Goal: Information Seeking & Learning: Check status

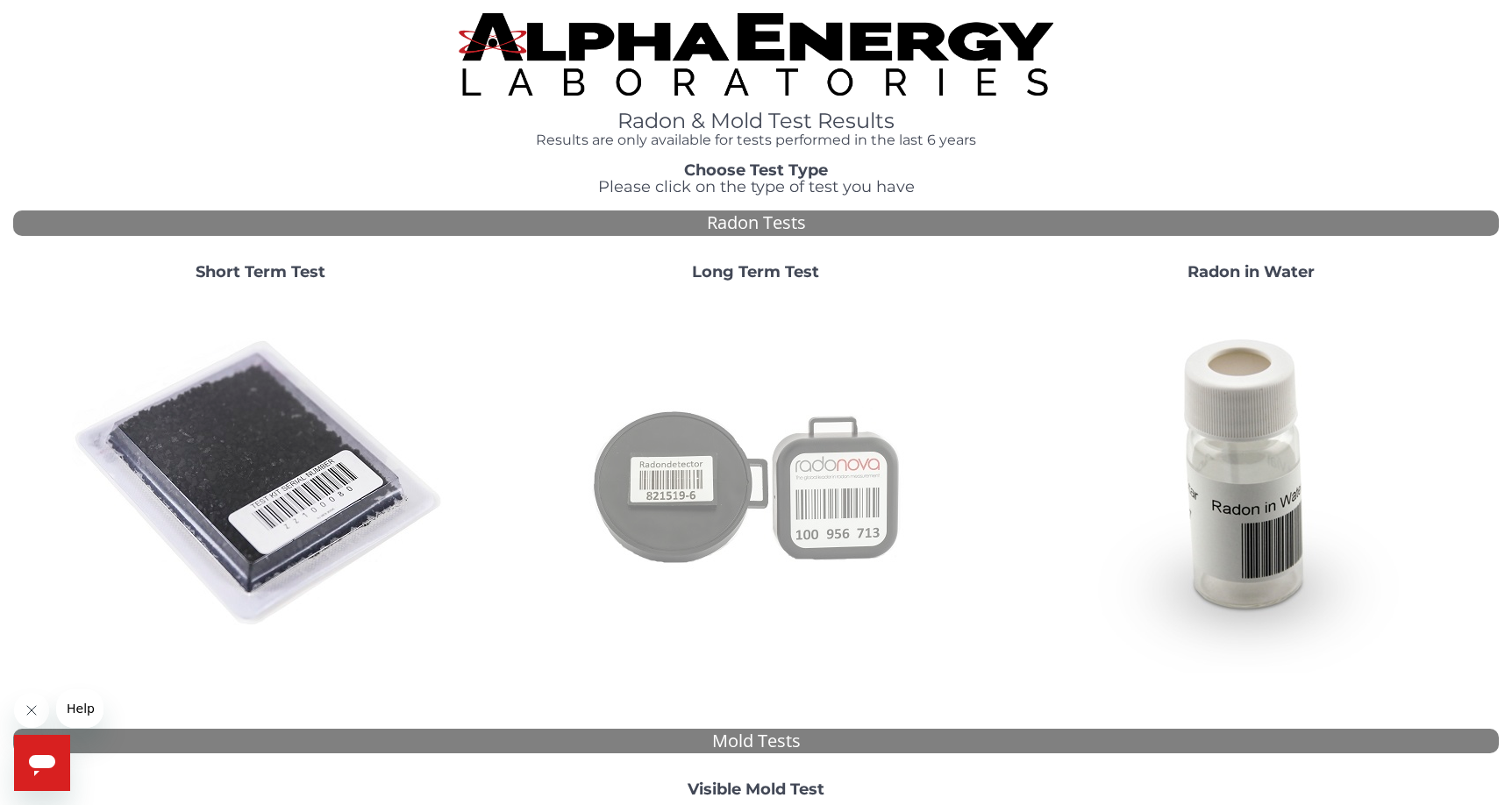
scroll to position [467, 0]
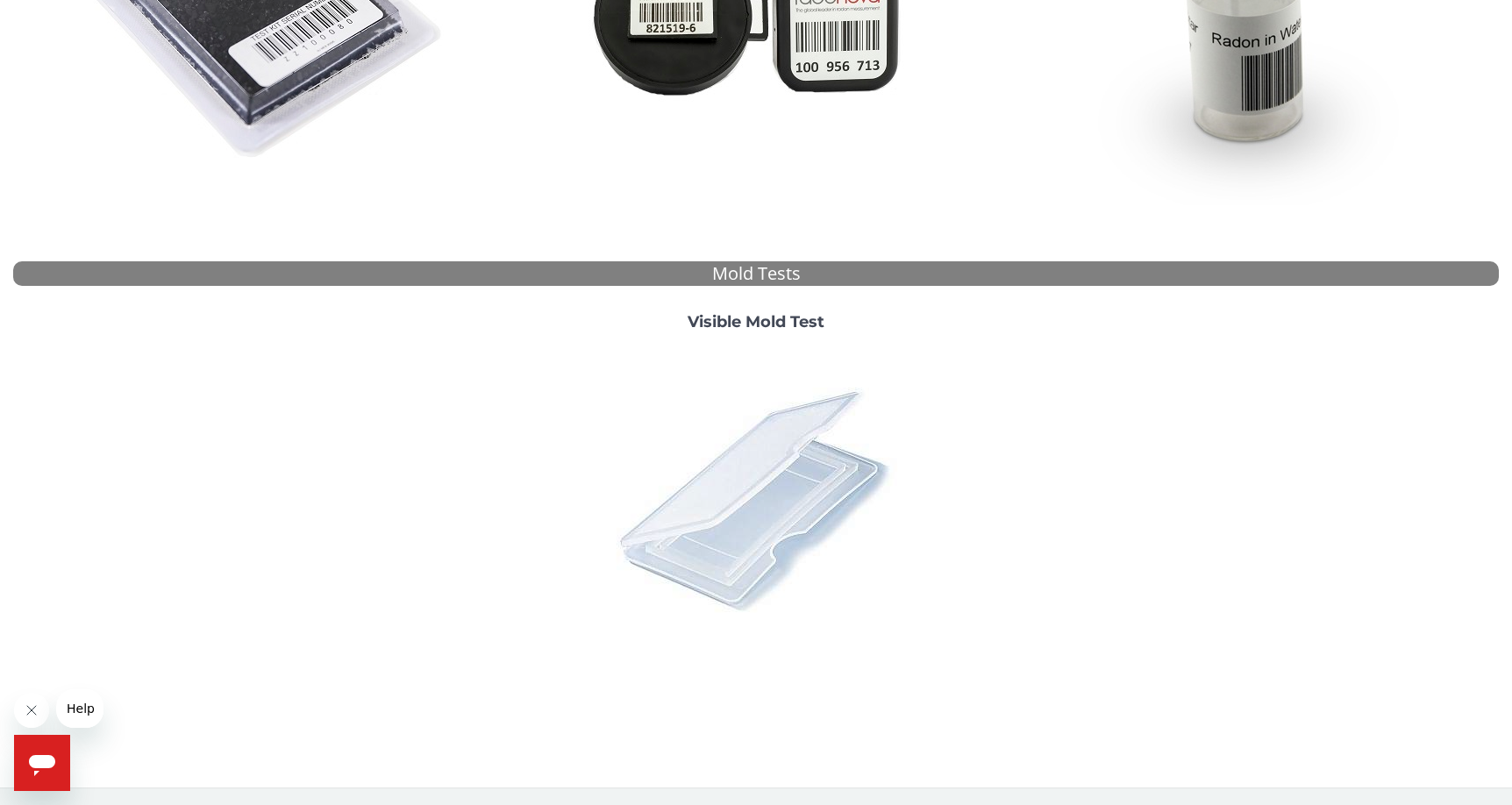
click at [743, 503] on img at bounding box center [756, 498] width 307 height 307
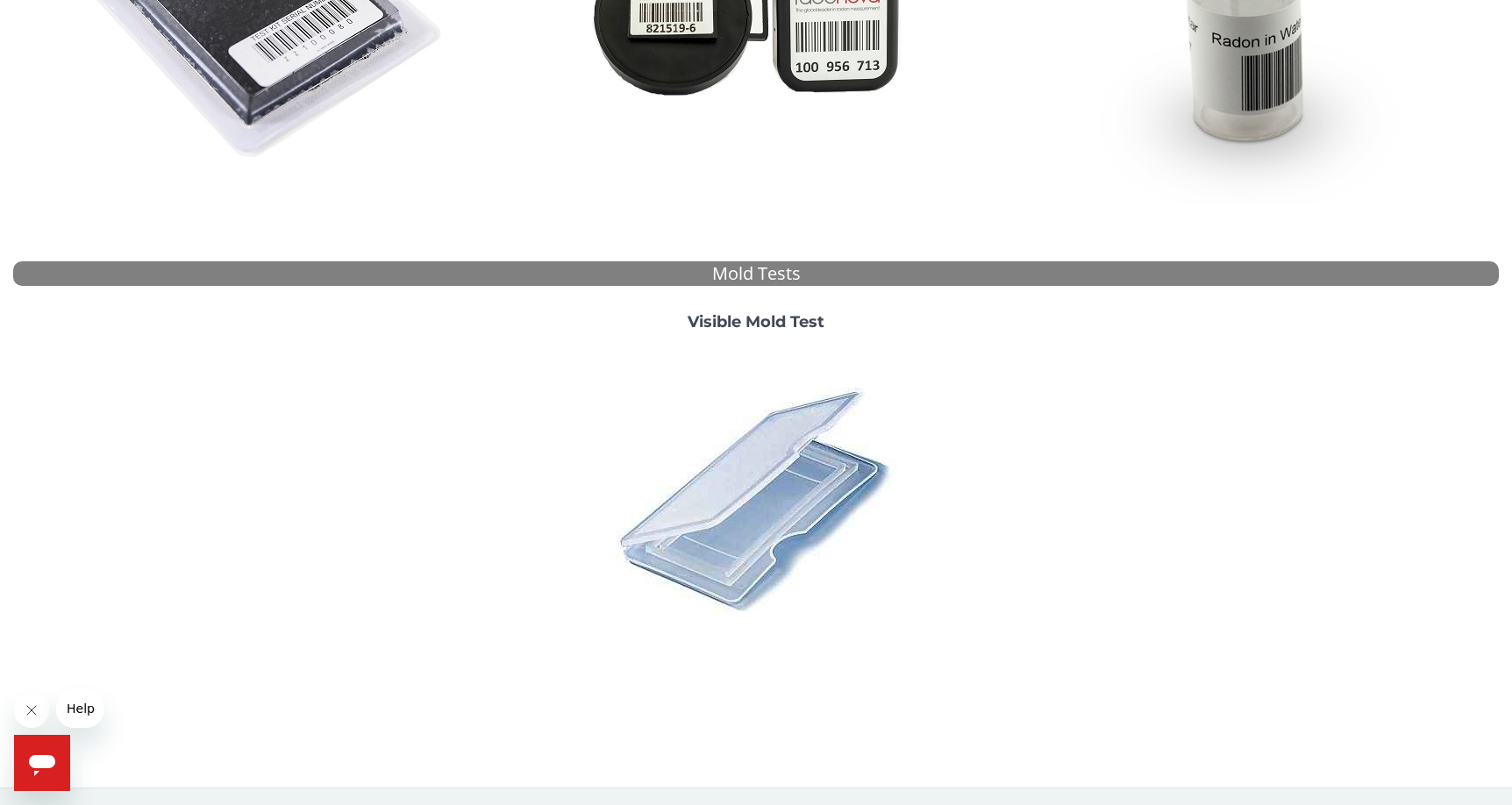
scroll to position [0, 0]
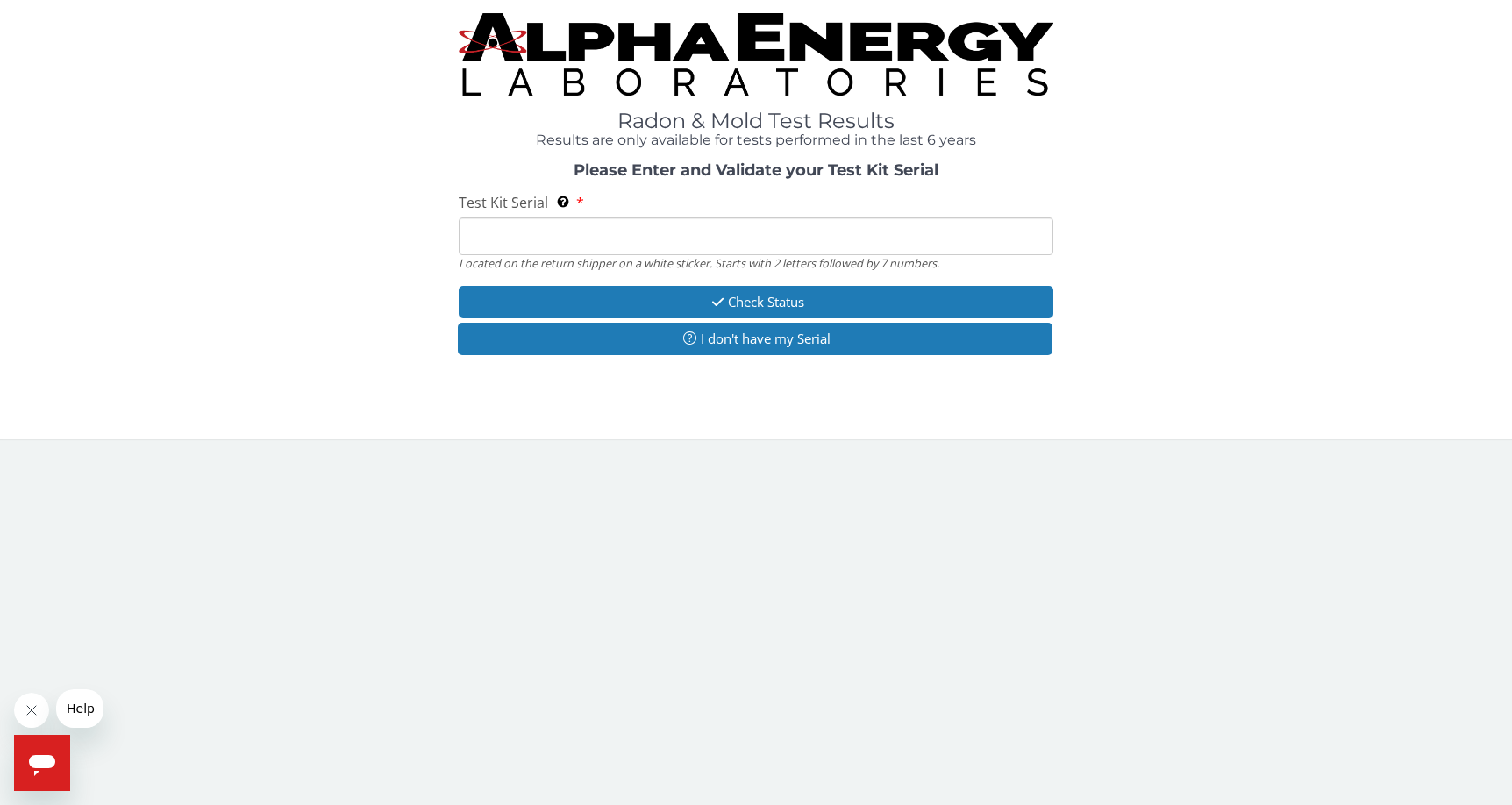
click at [847, 224] on input "Test Kit Serial Located on the return shipper on a white sticker. Starts with 2…" at bounding box center [756, 236] width 595 height 38
paste input "161393"
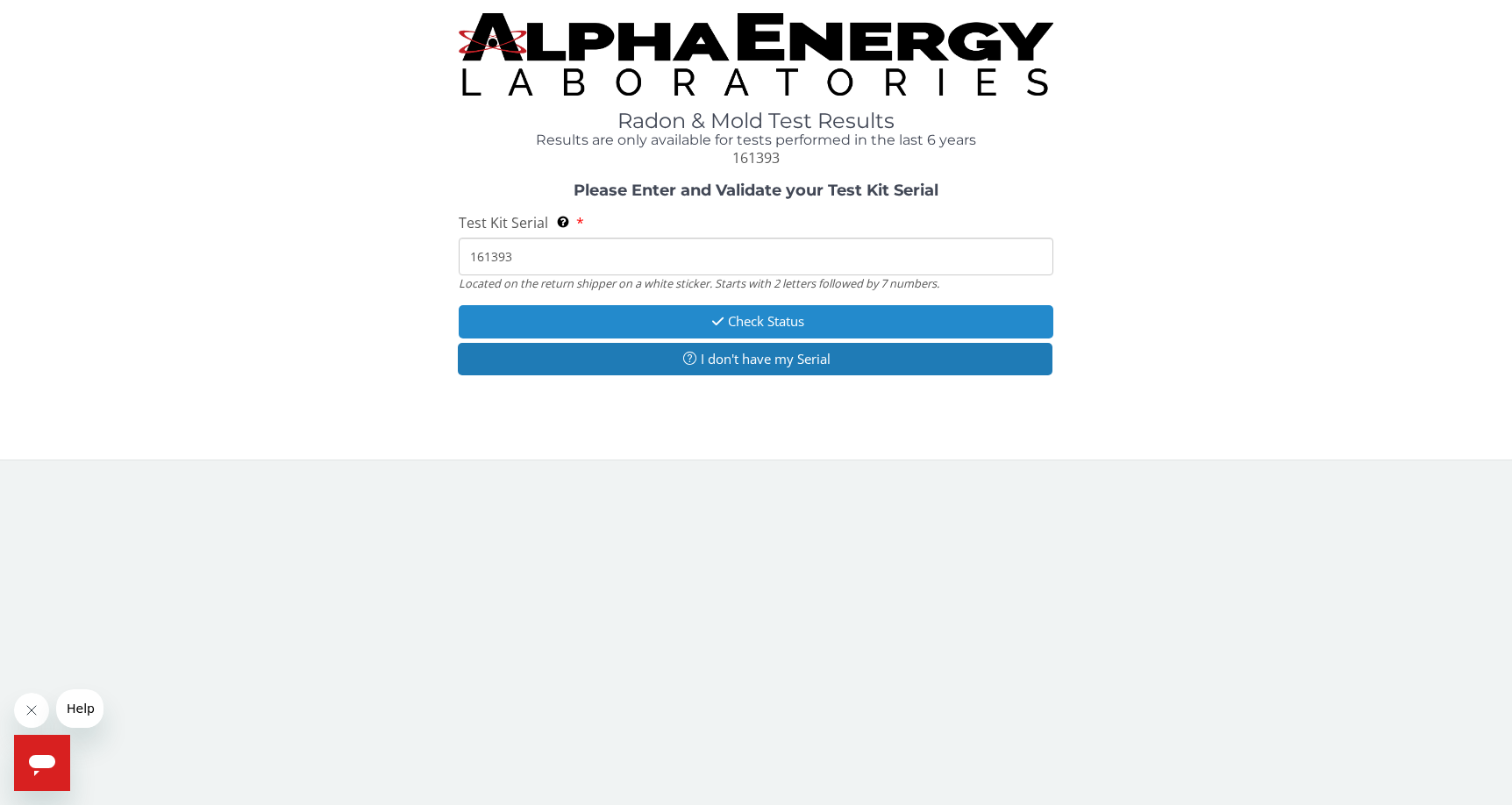
click at [831, 311] on button "Check Status" at bounding box center [756, 321] width 595 height 33
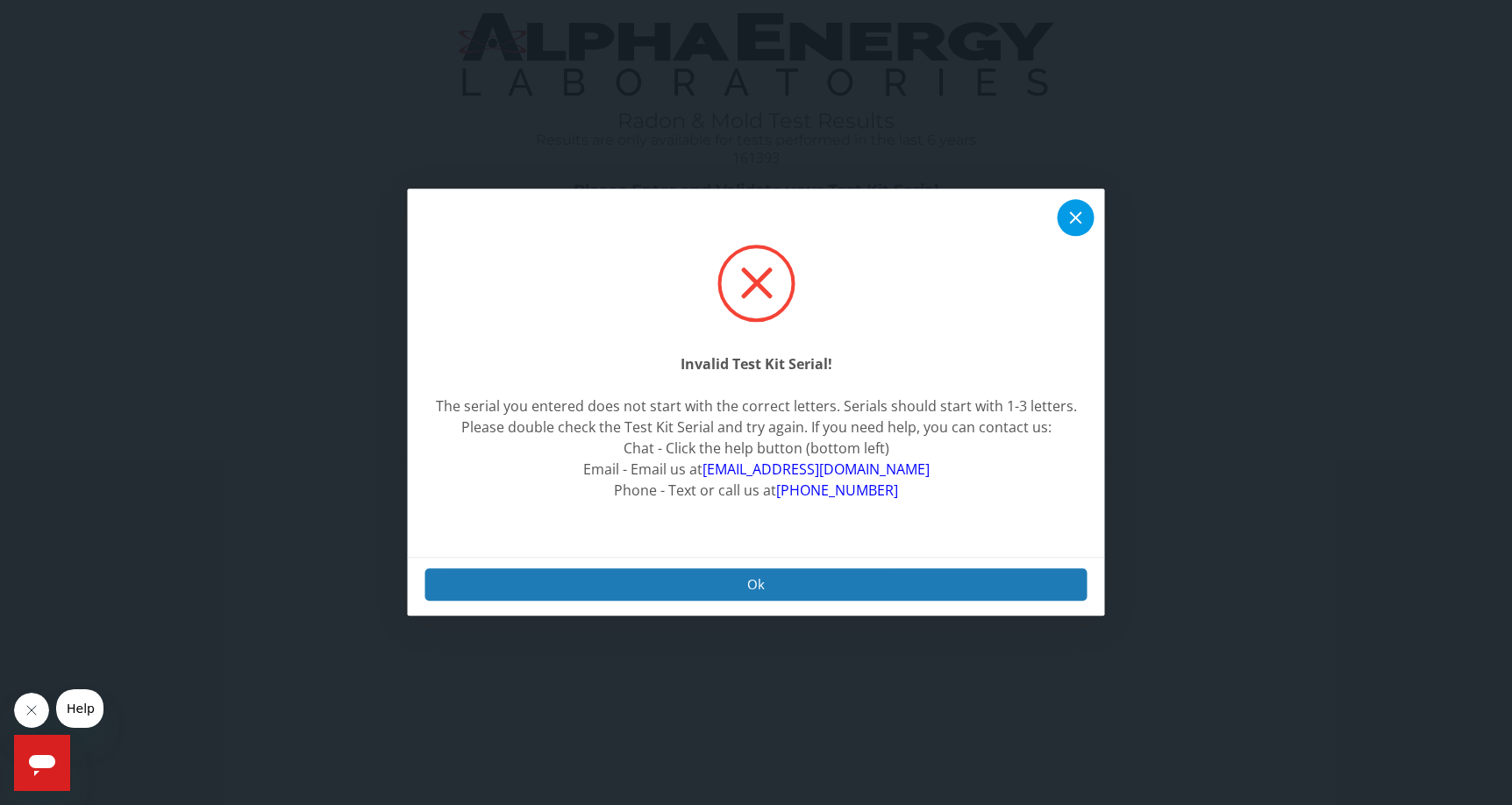
click at [1074, 219] on icon at bounding box center [1077, 219] width 21 height 21
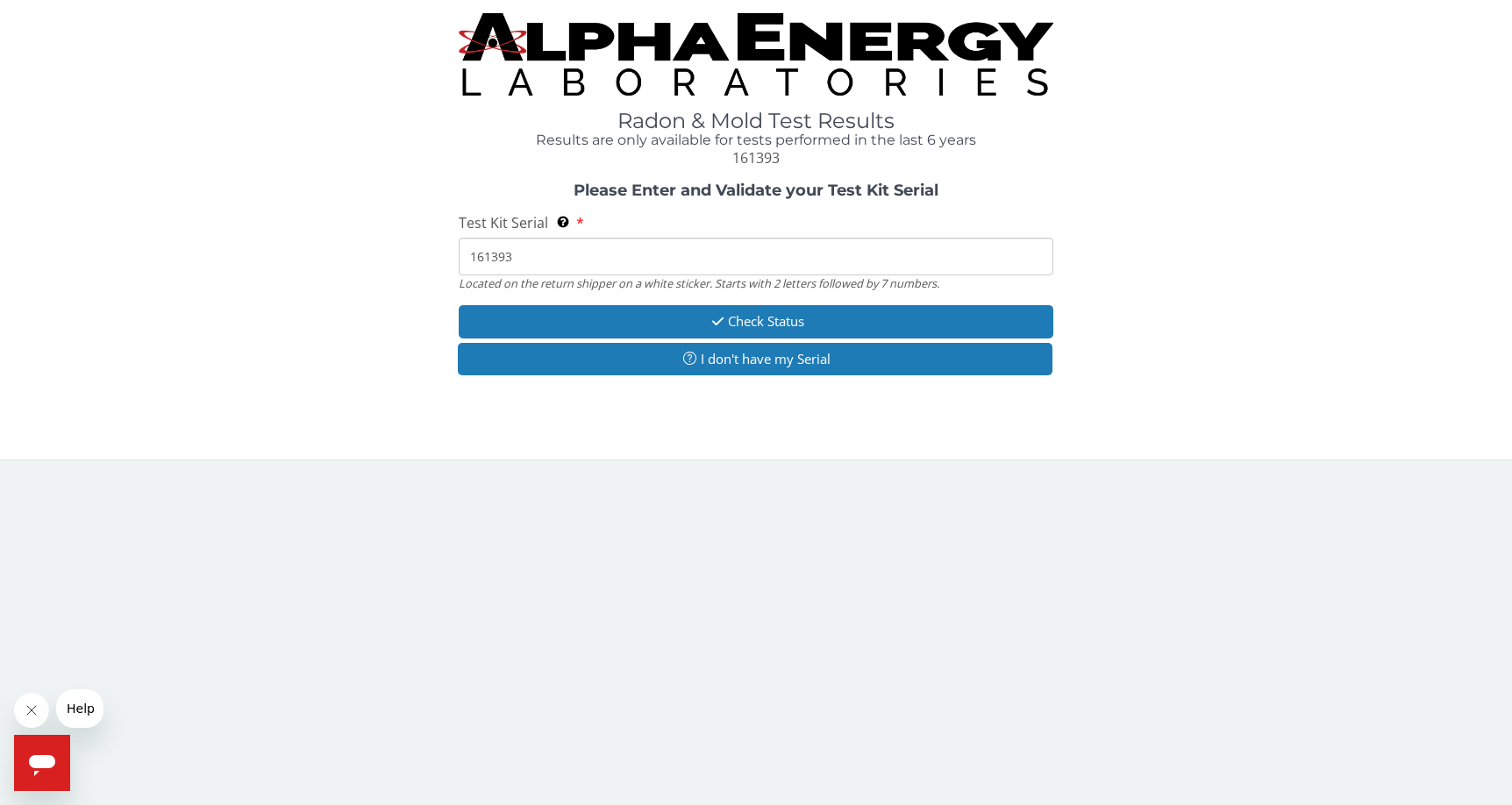
click at [766, 241] on input "161393" at bounding box center [756, 256] width 595 height 38
click at [765, 242] on input "161393" at bounding box center [756, 256] width 595 height 38
paste input "ML176096."
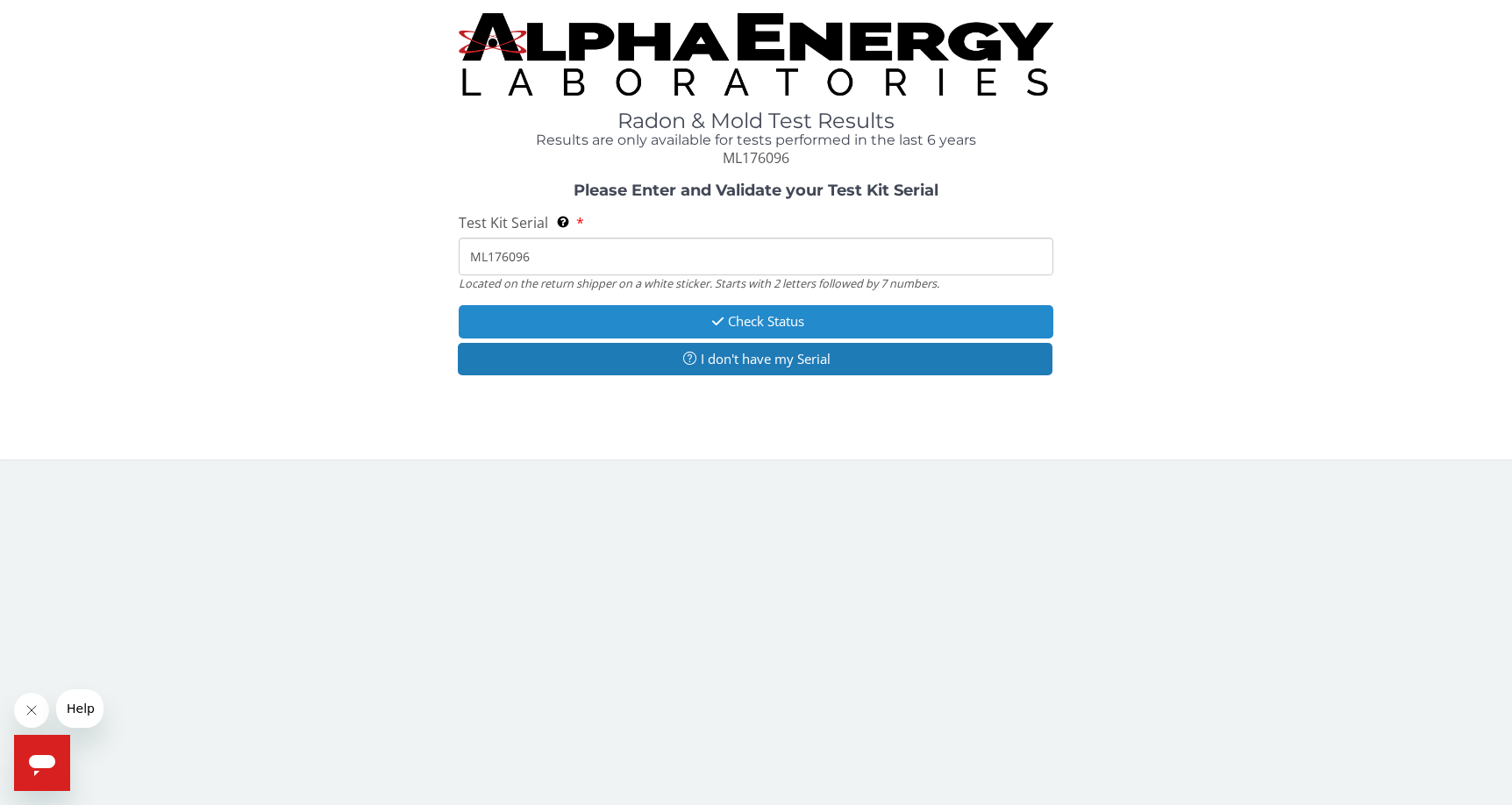
type input "ML176096"
click at [745, 319] on button "Check Status" at bounding box center [756, 321] width 595 height 33
